Goal: Information Seeking & Learning: Understand process/instructions

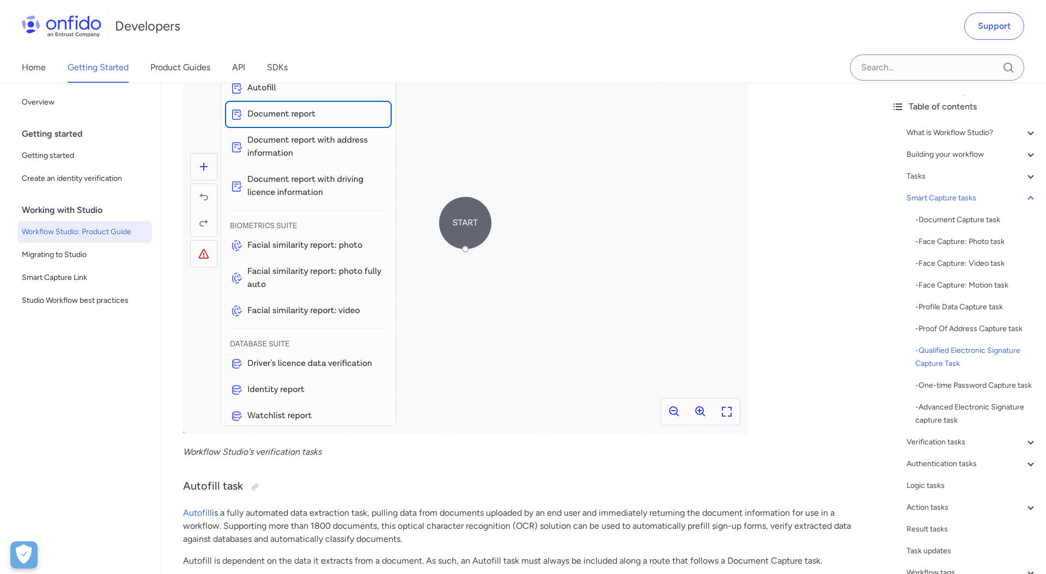
scroll to position [8001, 0]
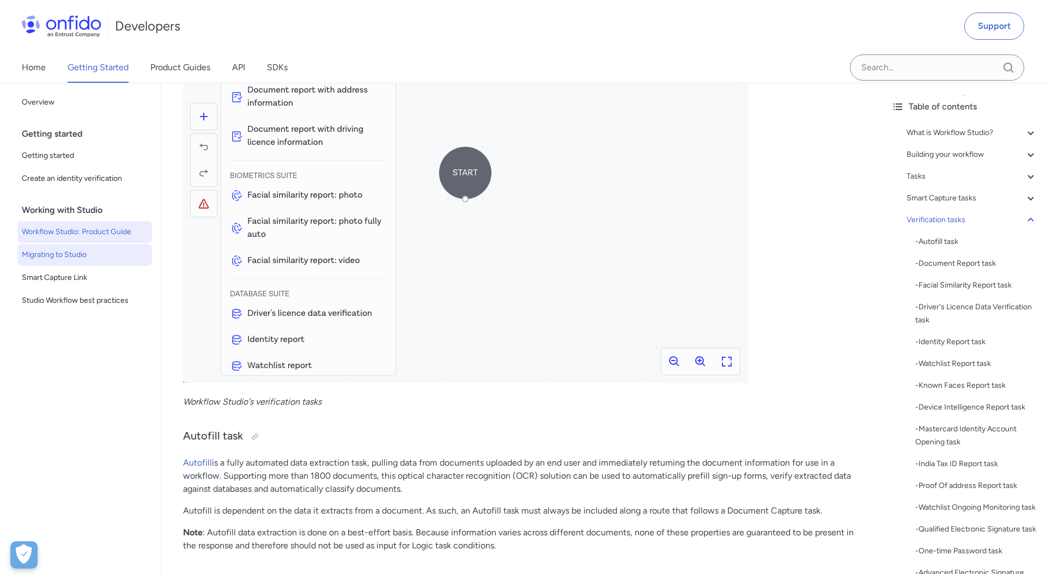
click at [83, 256] on span "Migrating to Studio" at bounding box center [85, 254] width 126 height 13
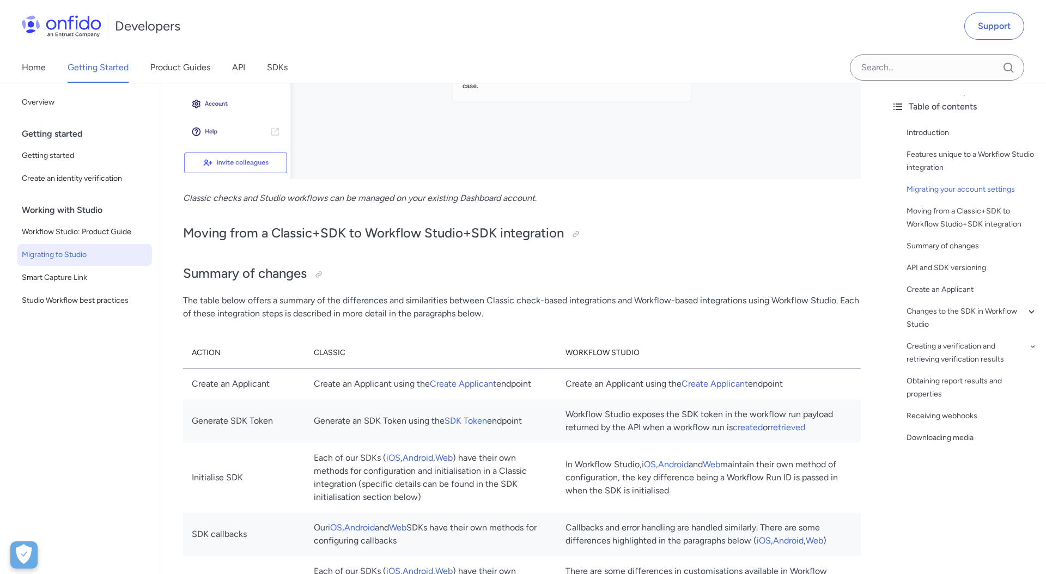
scroll to position [1190, 0]
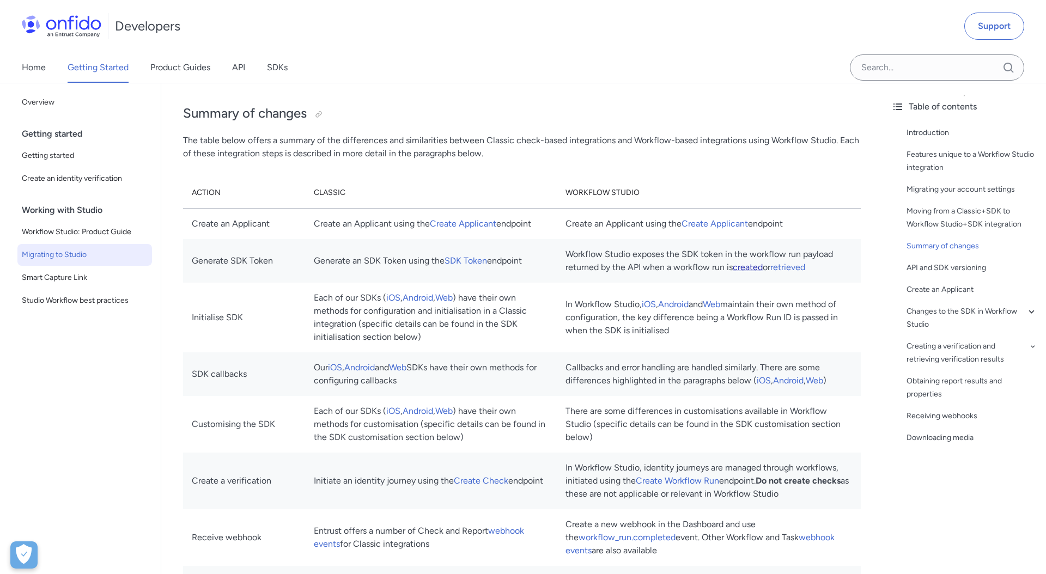
click at [751, 272] on link "created" at bounding box center [748, 267] width 30 height 10
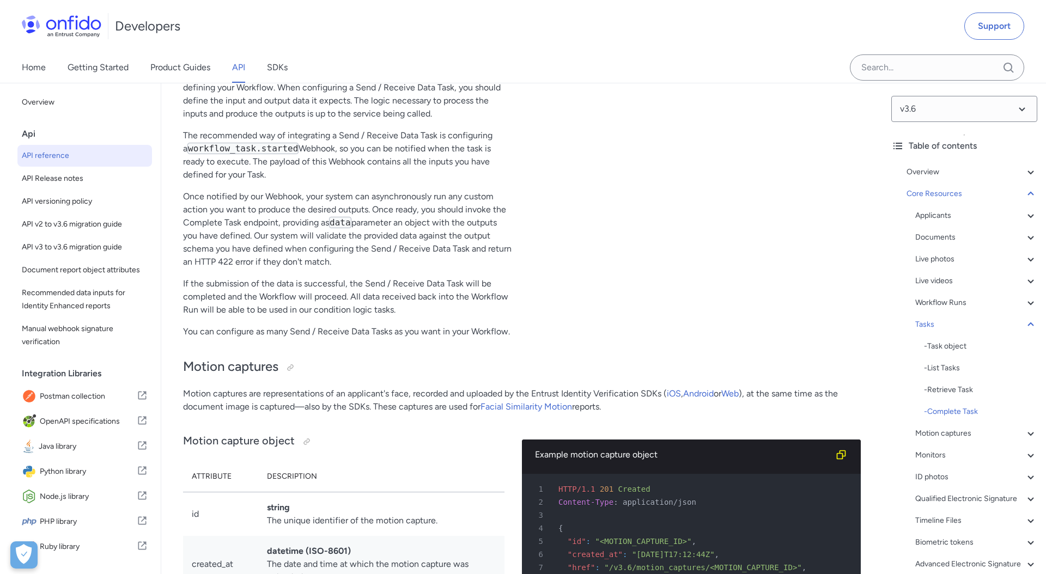
scroll to position [29429, 0]
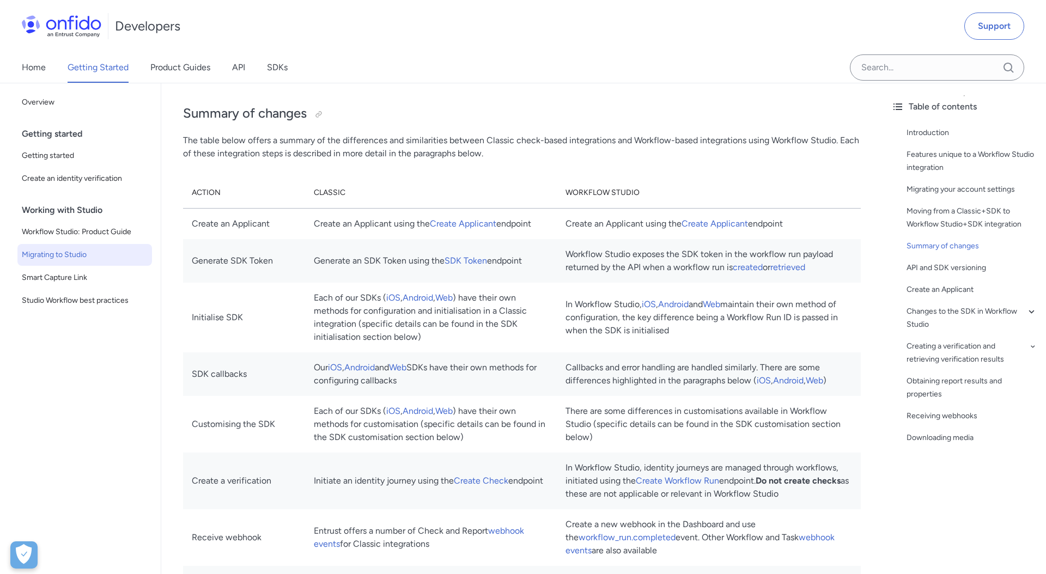
click at [775, 283] on td "Workflow Studio exposes the SDK token in the workflow run payload returned by t…" at bounding box center [709, 261] width 304 height 44
click at [744, 272] on link "created" at bounding box center [748, 267] width 30 height 10
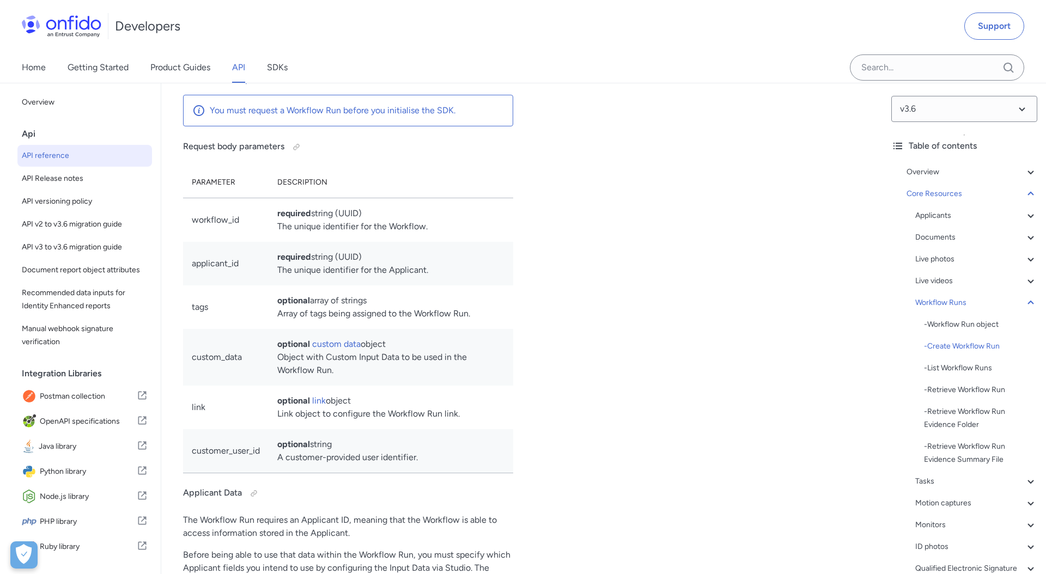
scroll to position [25745, 0]
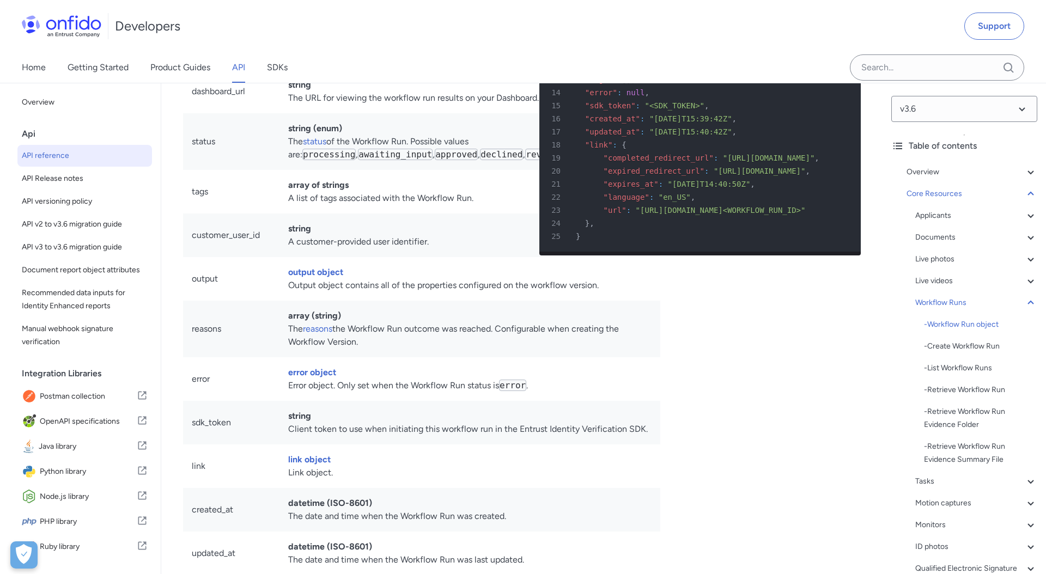
scroll to position [24177, 0]
